Goal: Information Seeking & Learning: Learn about a topic

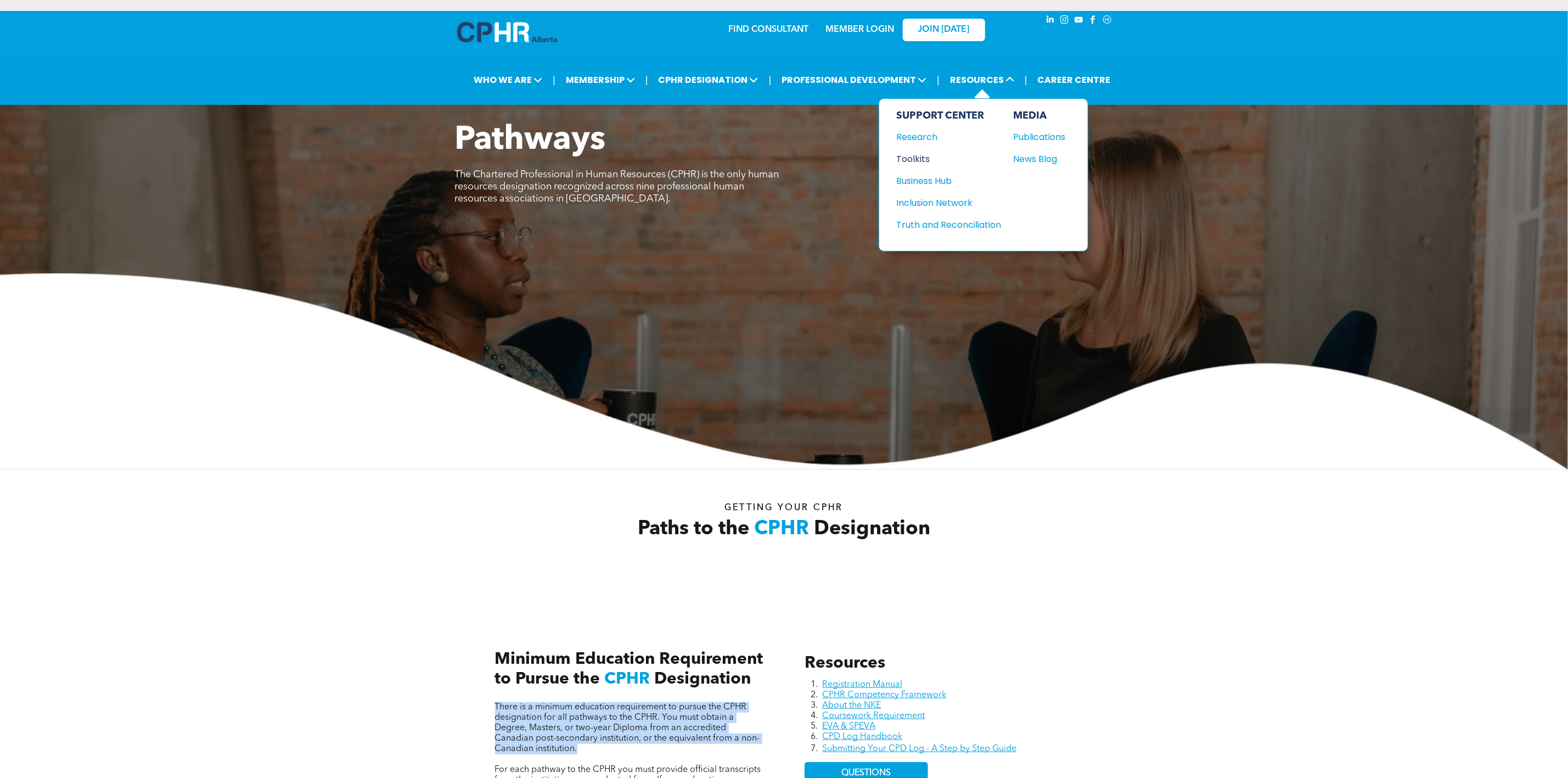
click at [933, 153] on div "Toolkits" at bounding box center [943, 159] width 94 height 14
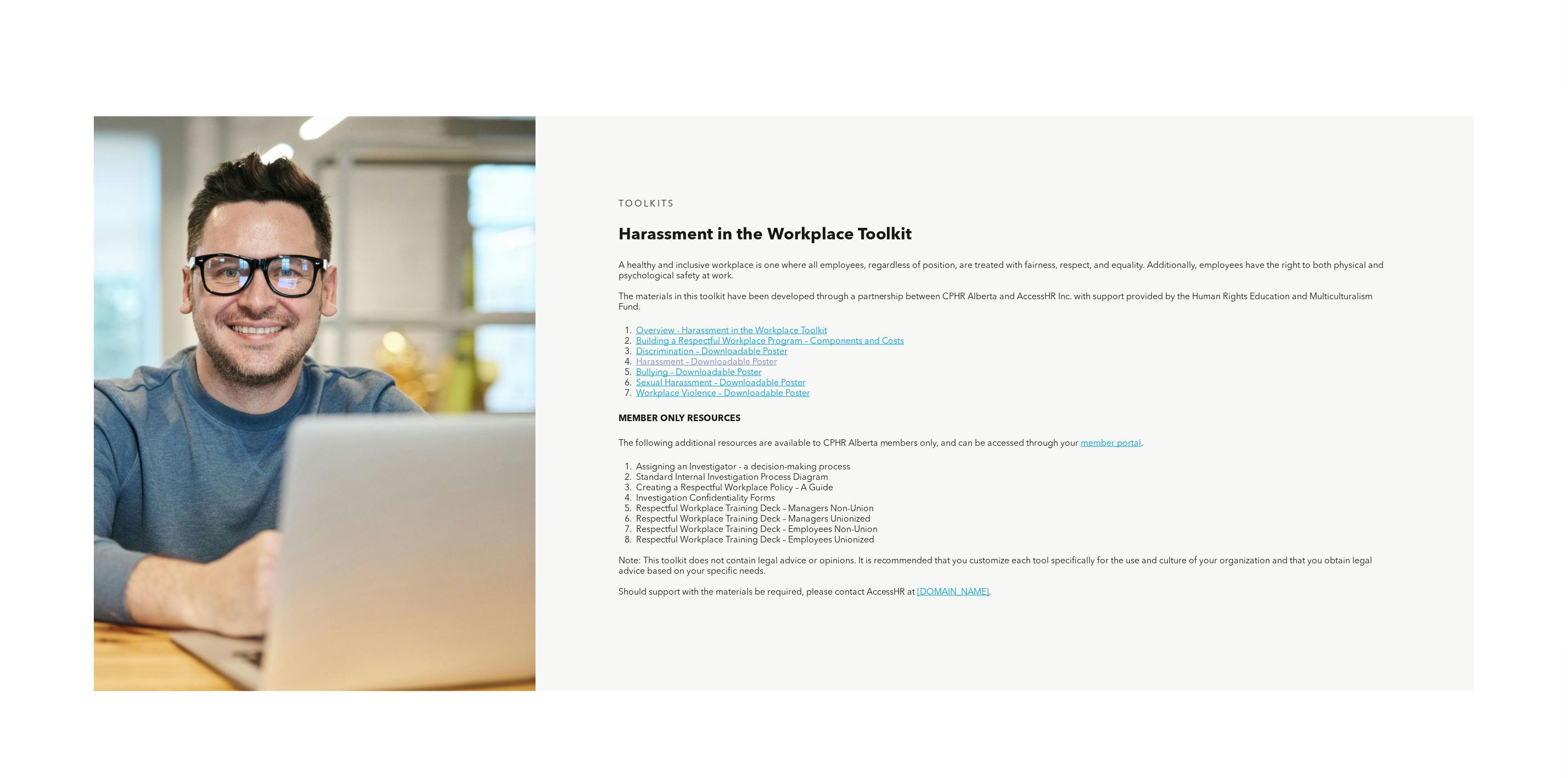
scroll to position [720, 0]
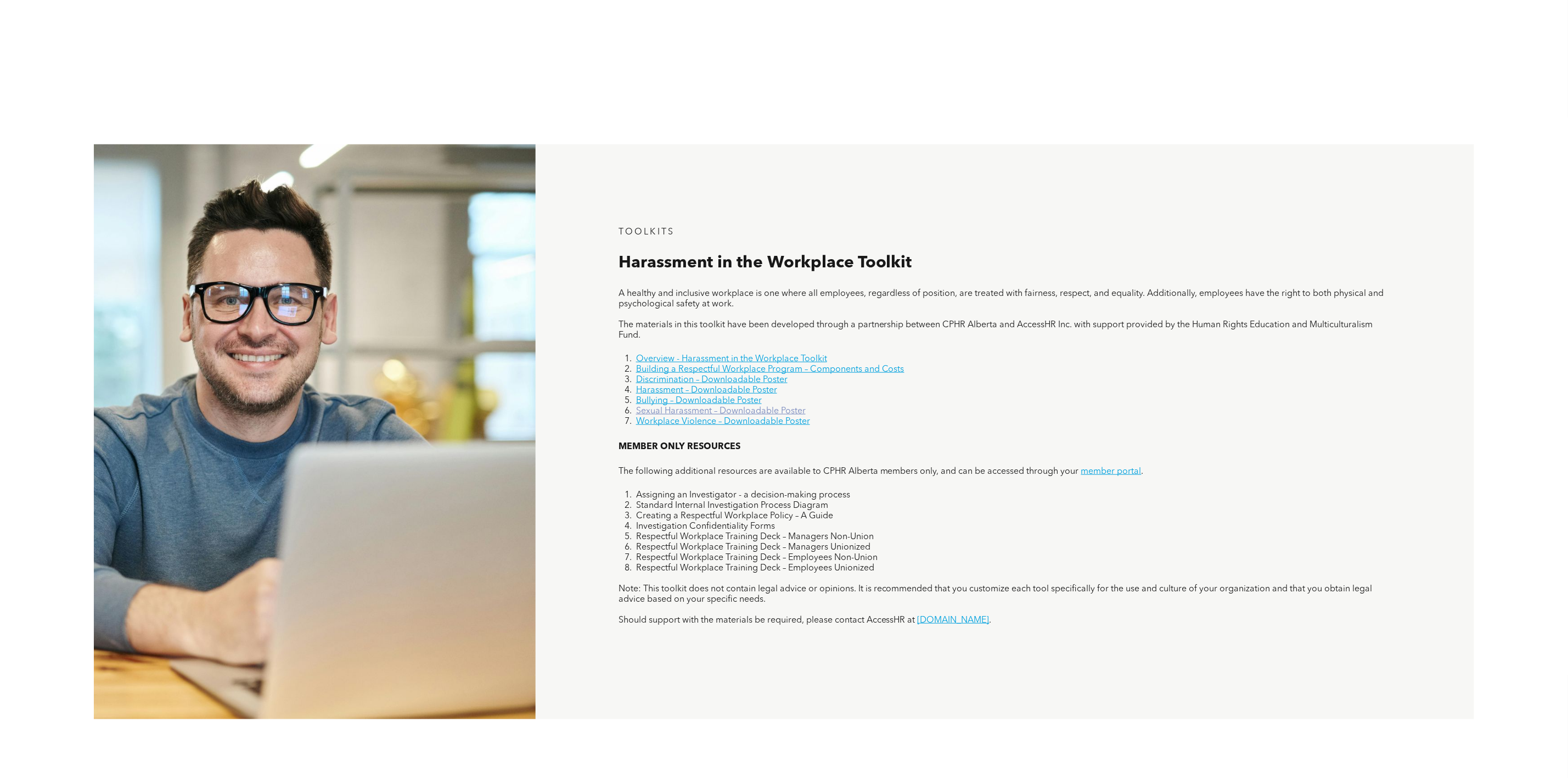
click at [734, 413] on link "Sexual Harassment – Downloadable Poster" at bounding box center [721, 411] width 170 height 9
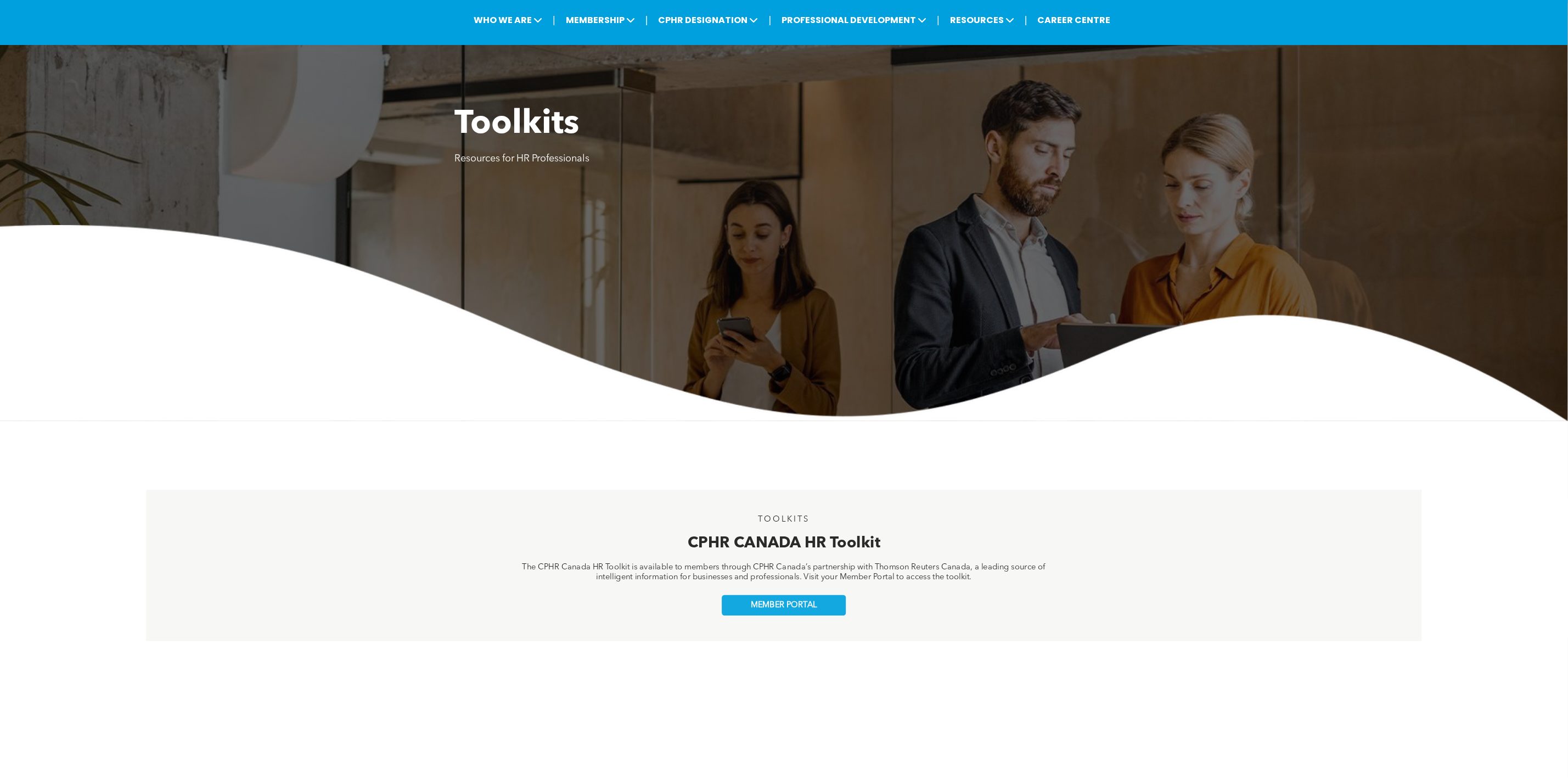
scroll to position [0, 0]
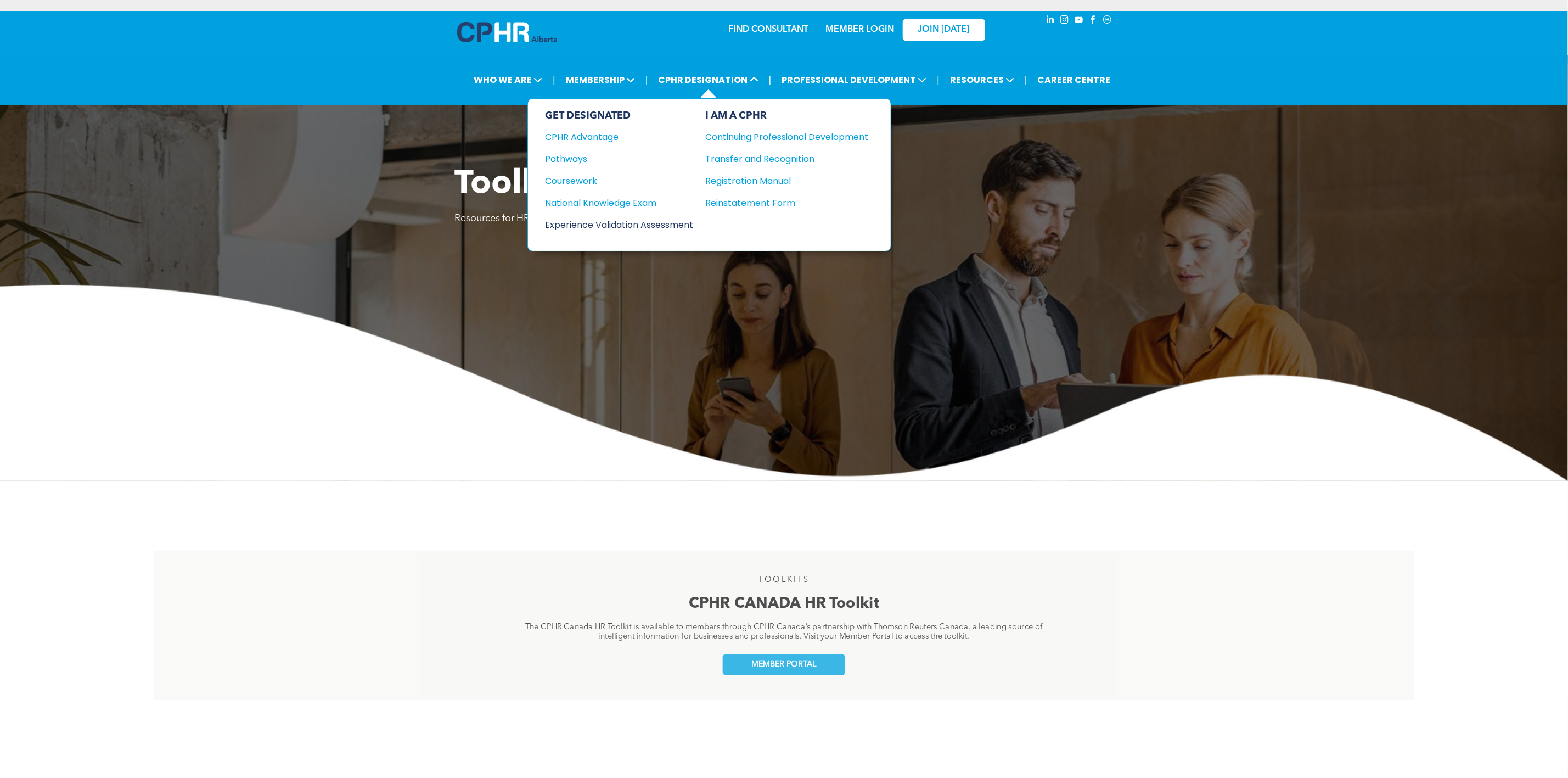
click at [654, 218] on div "Experience Validation Assessment" at bounding box center [612, 225] width 133 height 14
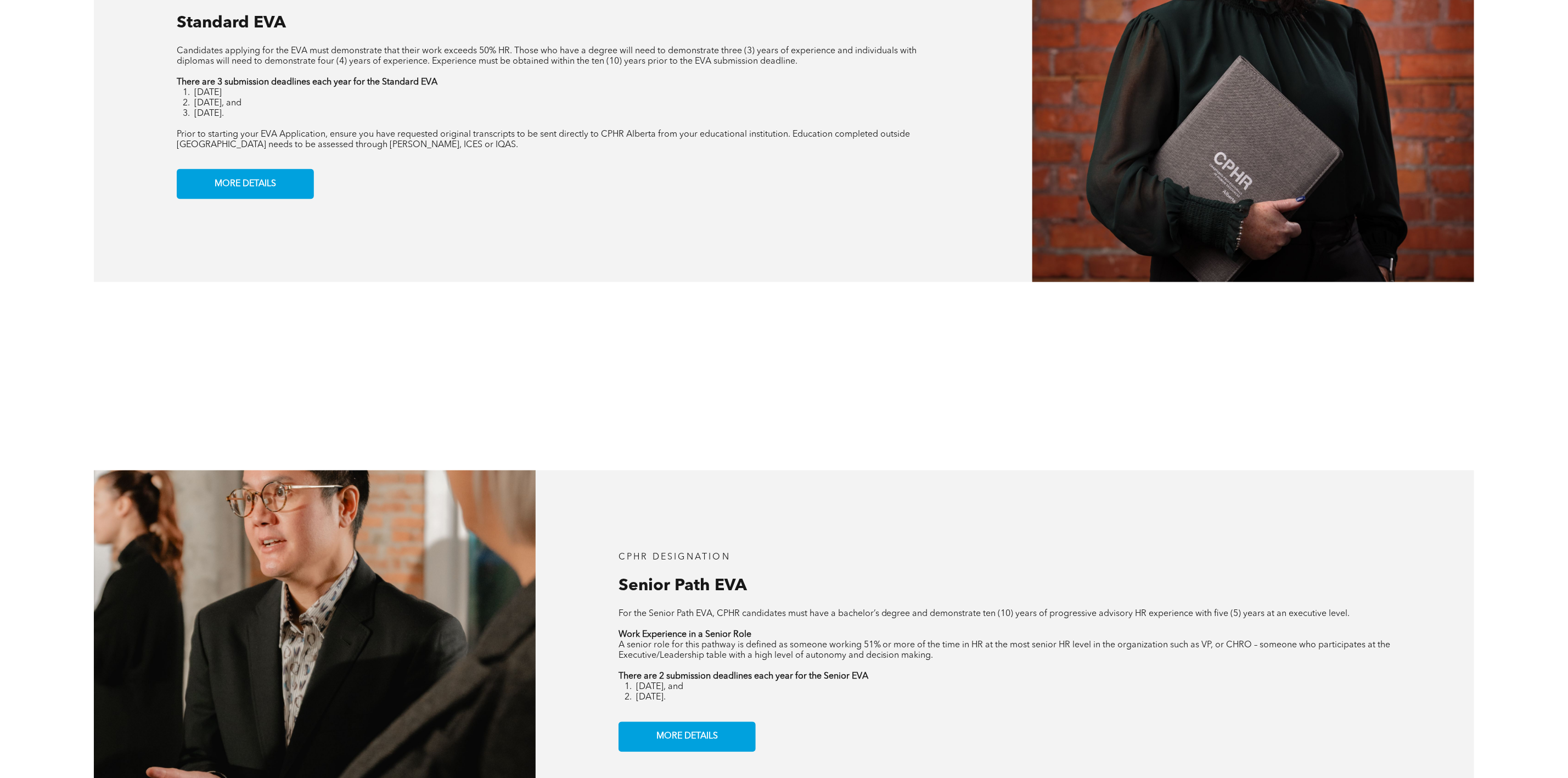
scroll to position [1482, 0]
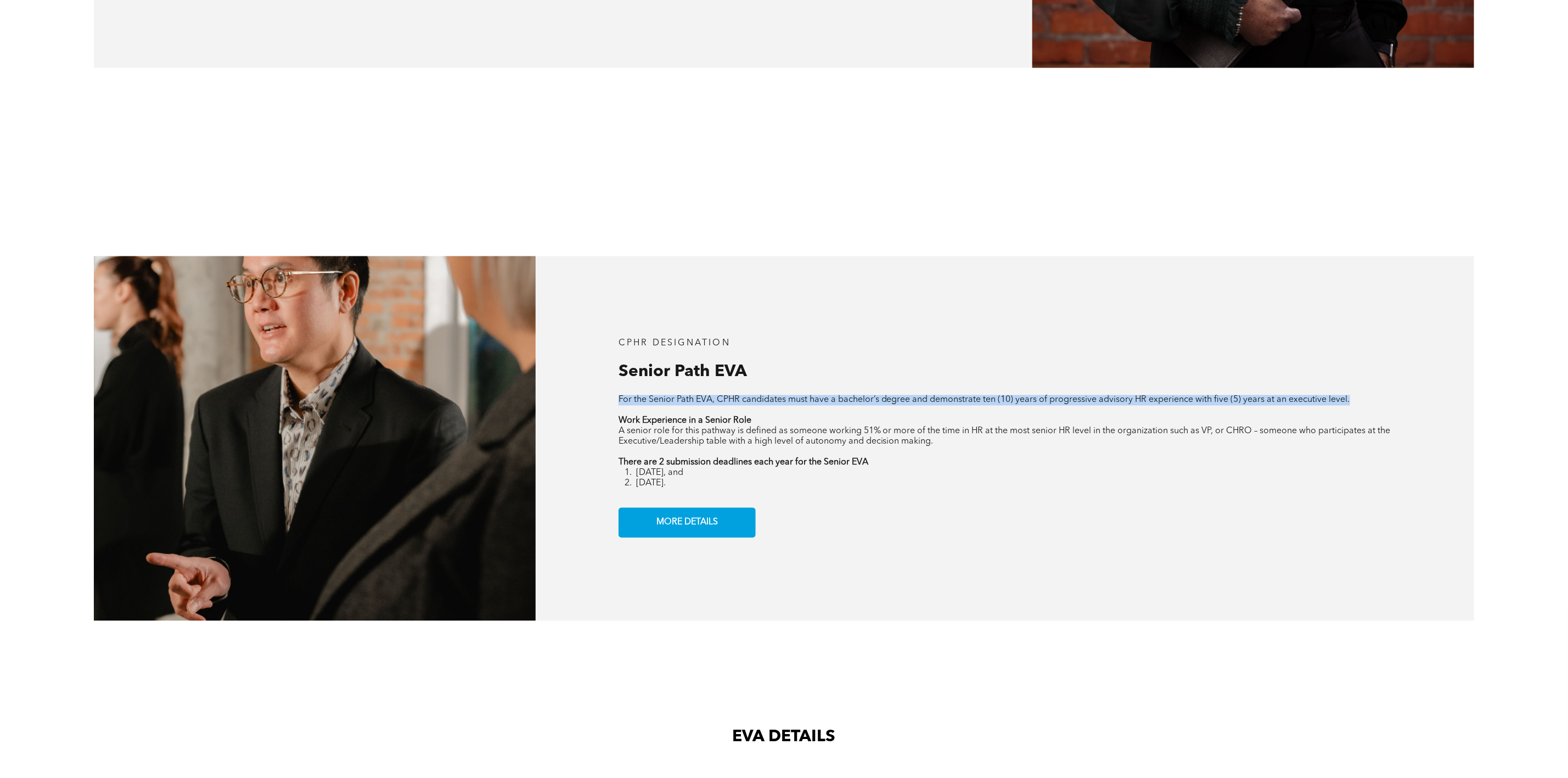
drag, startPoint x: 618, startPoint y: 407, endPoint x: 1353, endPoint y: 410, distance: 735.0
click at [1353, 405] on p "For the Senior Path EVA, CPHR candidates must have a bachelor’s degree and demo…" at bounding box center [1005, 400] width 773 height 10
click at [904, 477] on li "[DATE], and" at bounding box center [1013, 473] width 755 height 10
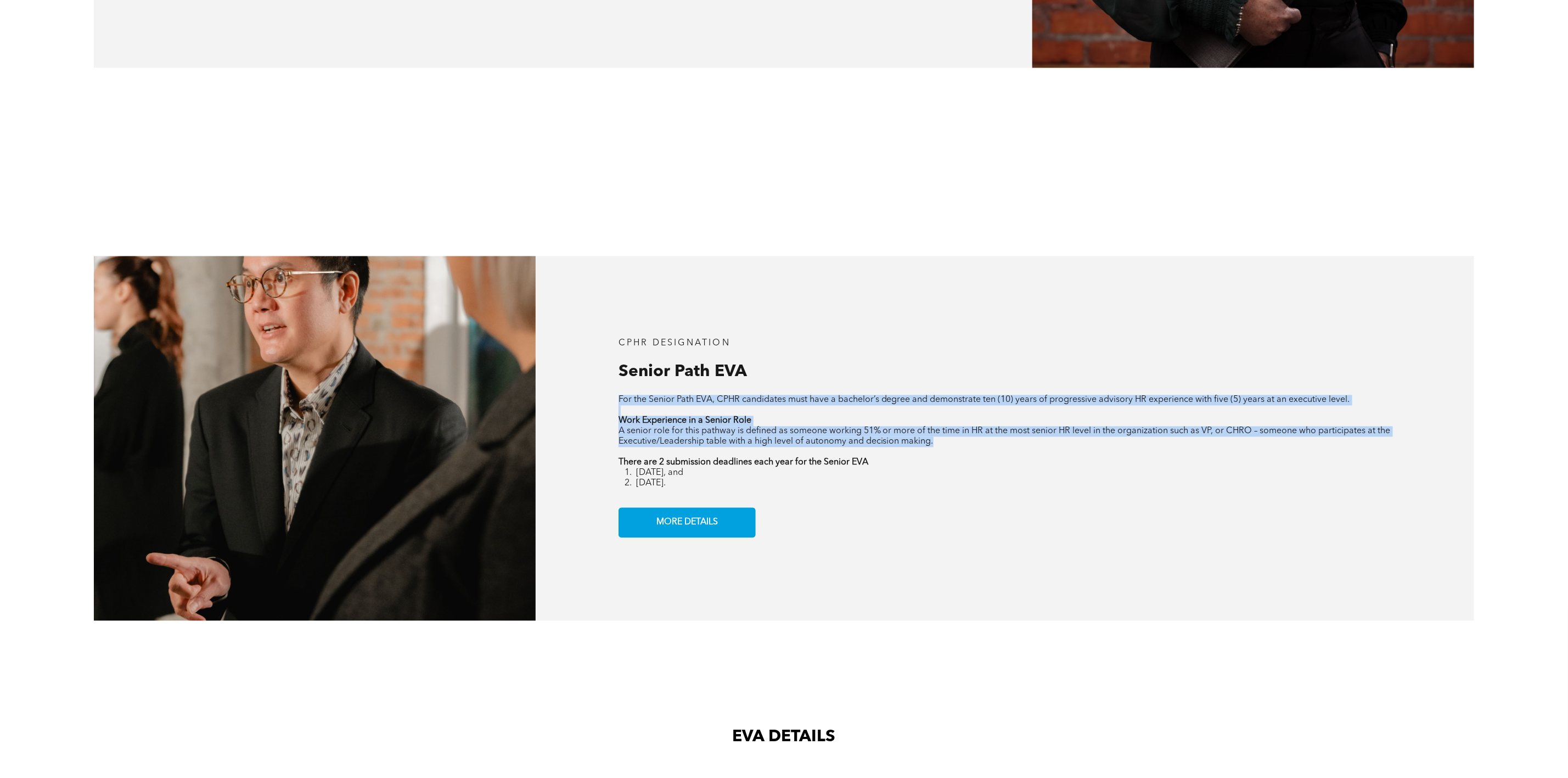
drag, startPoint x: 934, startPoint y: 453, endPoint x: 579, endPoint y: 405, distance: 358.2
click at [579, 405] on div "CPHR DESIGNATION Senior Path EVA For the Senior Path EVA, CPHR candidates must …" at bounding box center [1005, 439] width 939 height 365
copy div "For the Senior Path EVA, CPHR candidates must have a bachelor’s degree and demo…"
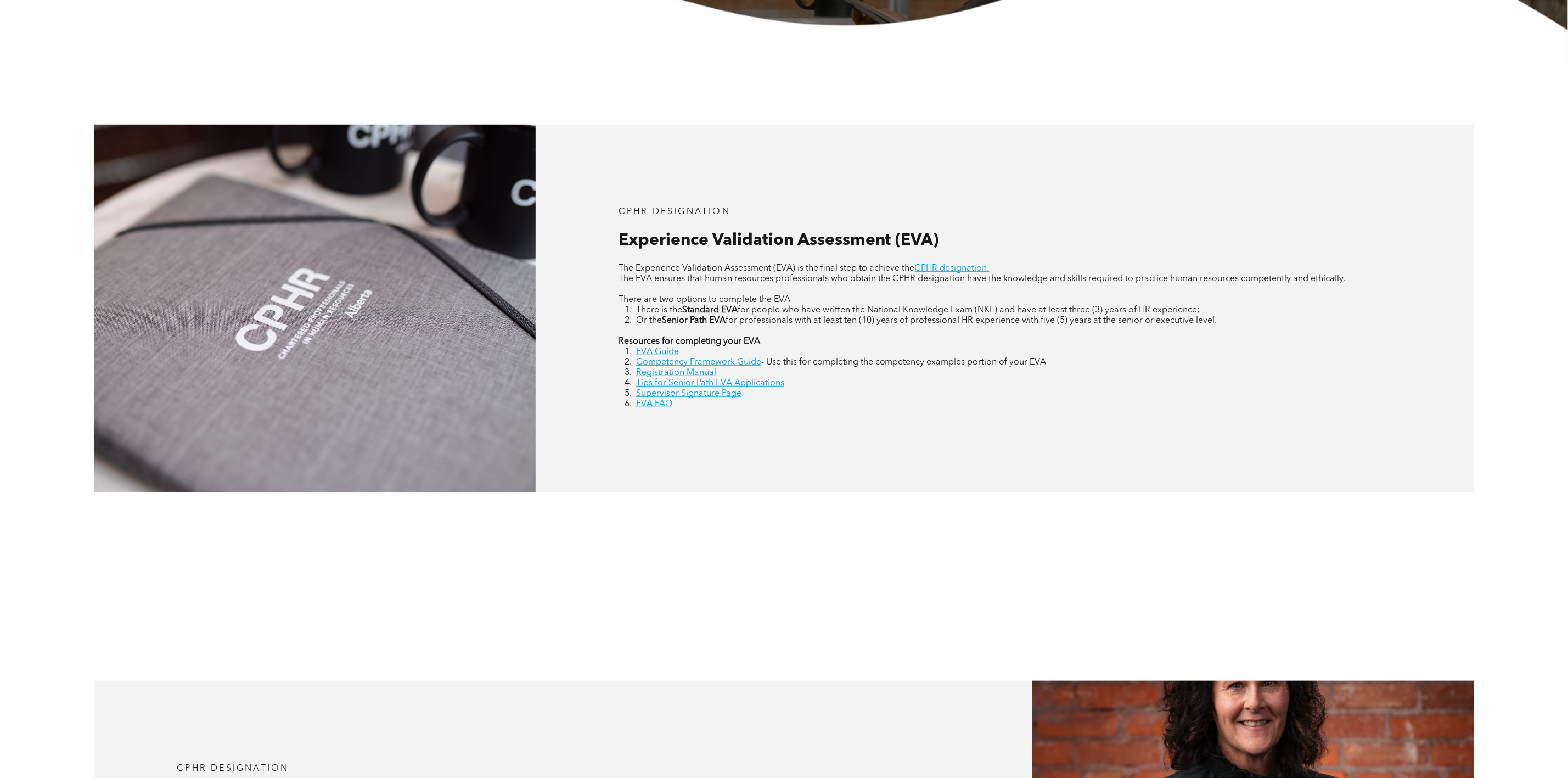
scroll to position [0, 0]
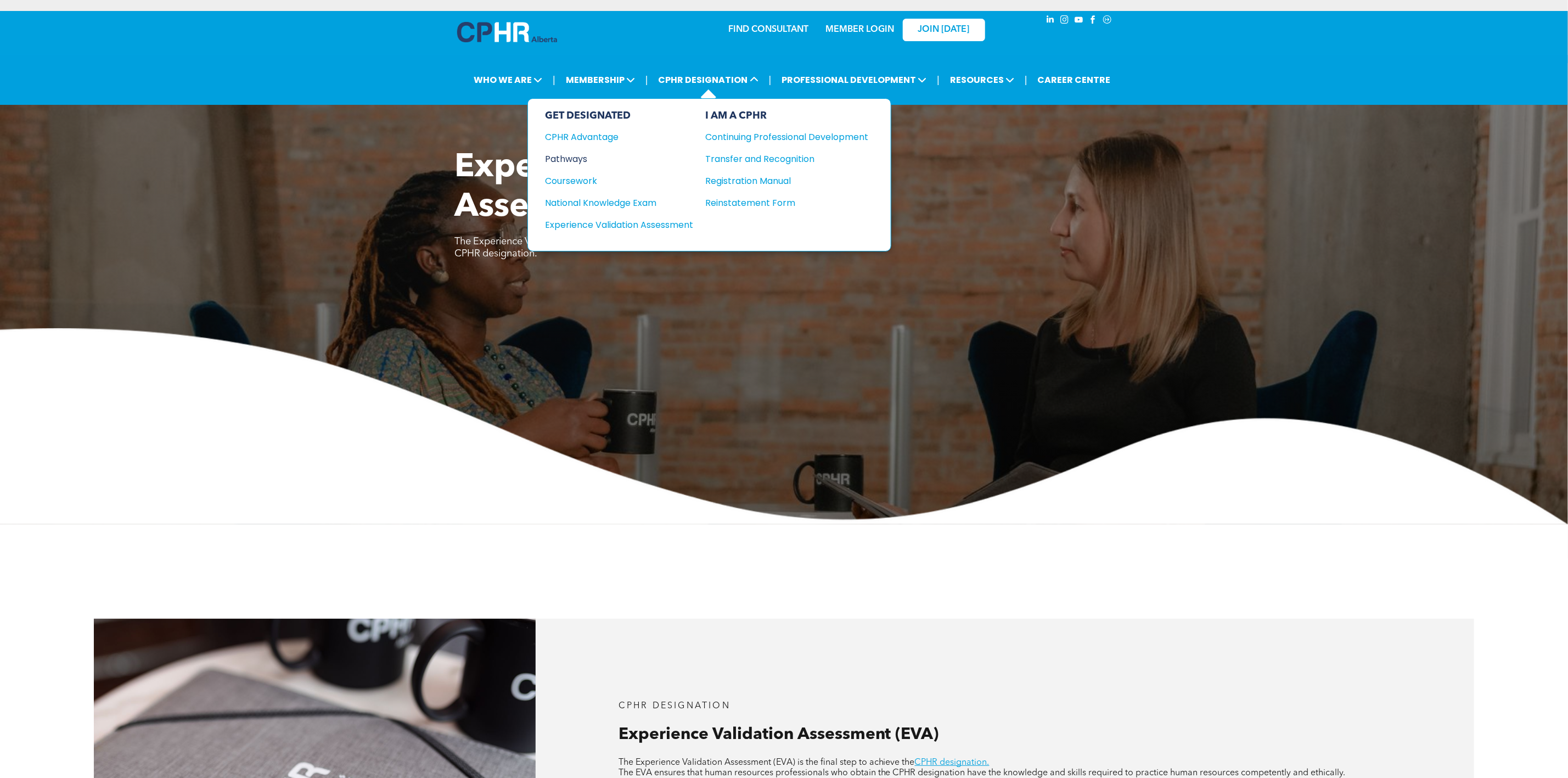
click at [585, 161] on div "Pathways" at bounding box center [612, 159] width 133 height 14
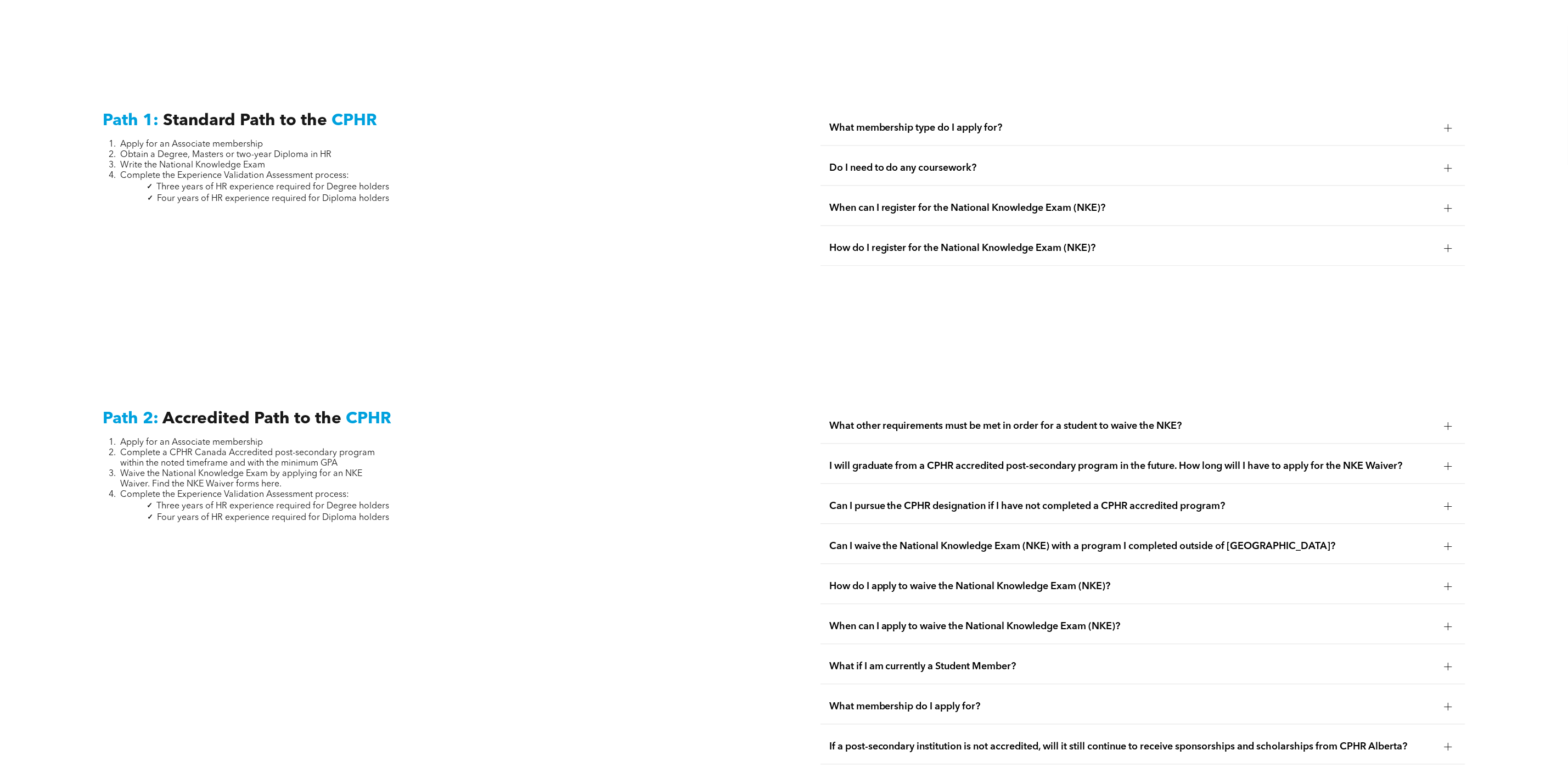
scroll to position [1400, 0]
